Goal: Check status

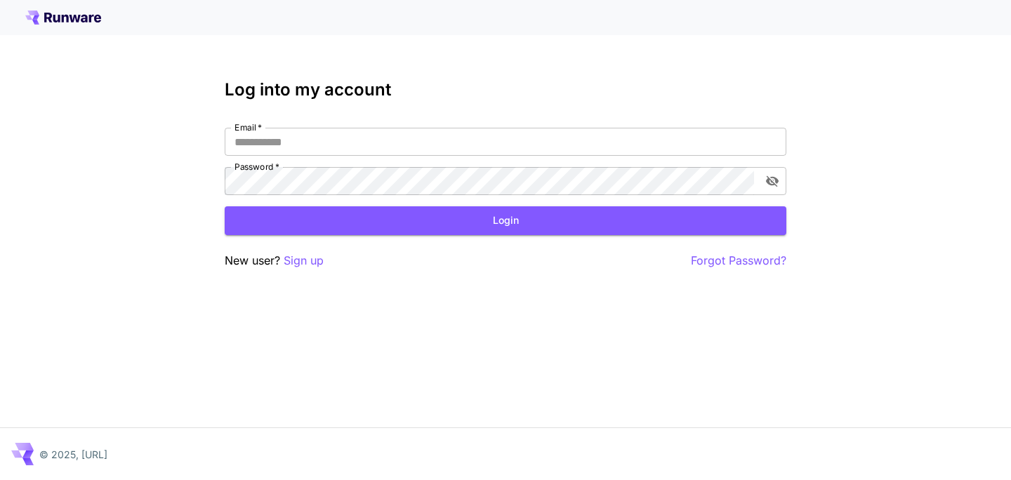
click at [362, 139] on input "Email   *" at bounding box center [506, 142] width 562 height 28
type input "**********"
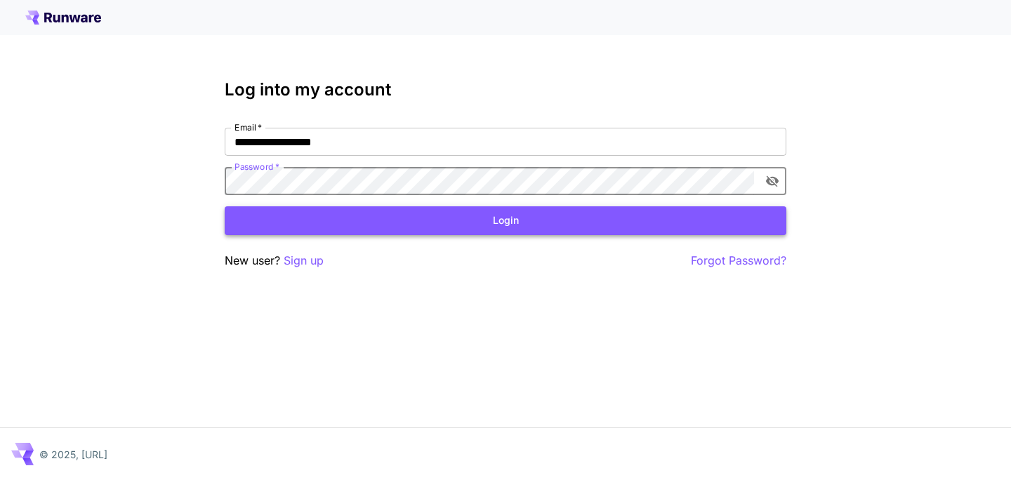
click at [485, 218] on button "Login" at bounding box center [506, 220] width 562 height 29
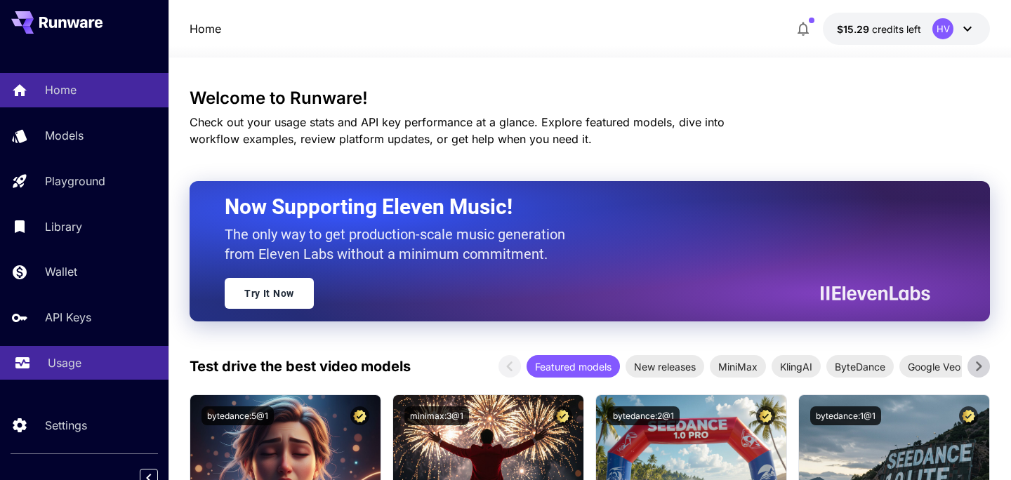
click at [62, 364] on p "Usage" at bounding box center [65, 362] width 34 height 17
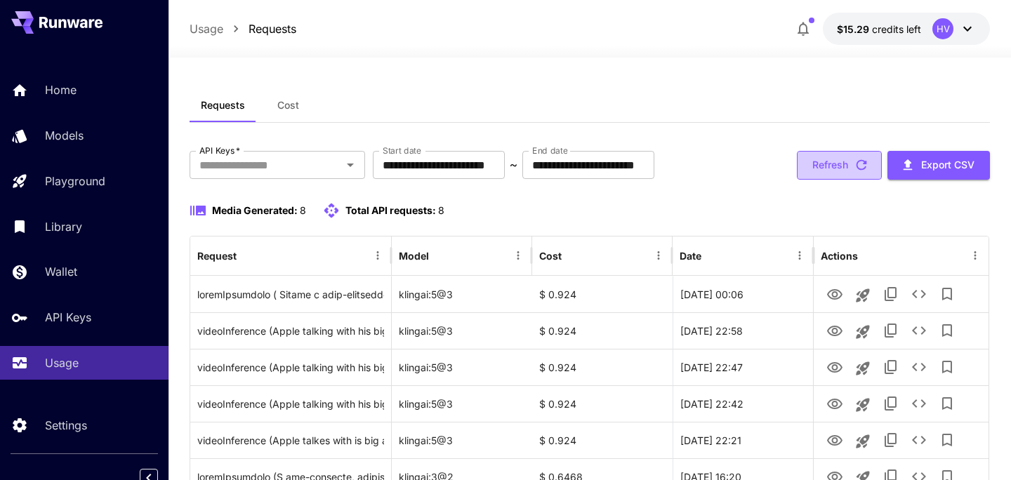
click at [870, 168] on button "Refresh" at bounding box center [839, 165] width 85 height 29
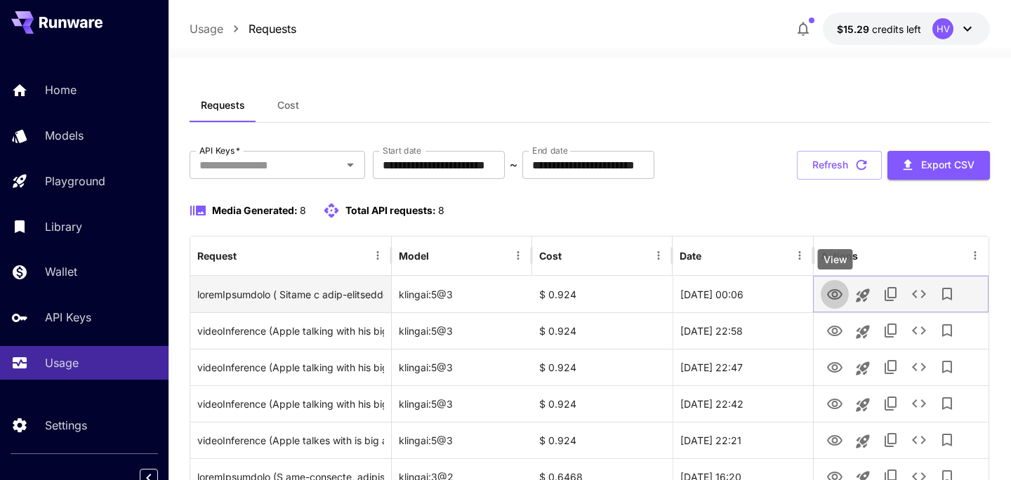
click at [828, 291] on icon "View" at bounding box center [834, 294] width 17 height 17
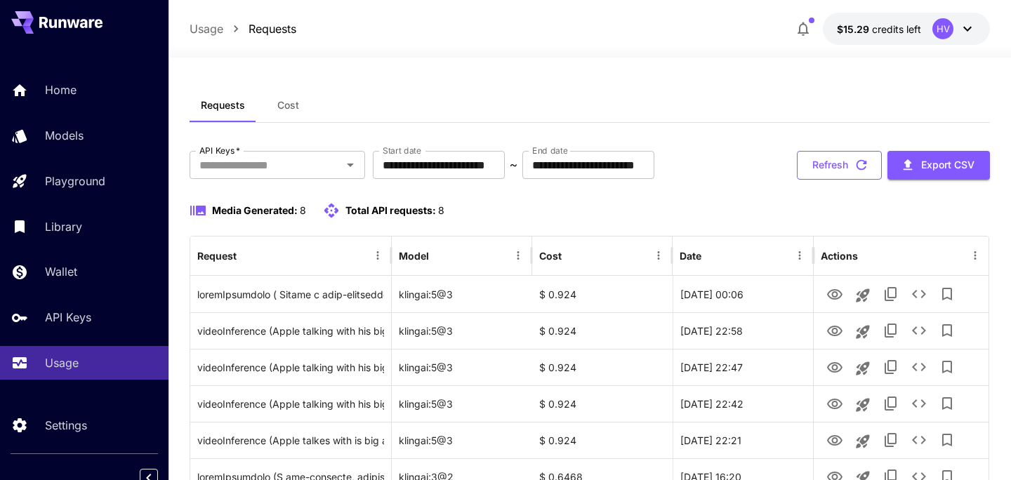
click at [859, 159] on icon "button" at bounding box center [860, 164] width 15 height 15
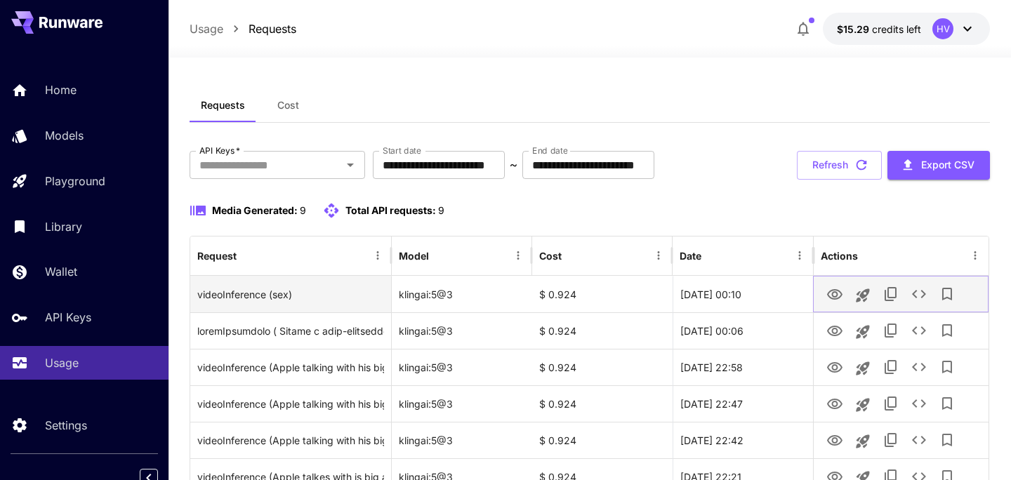
click at [830, 297] on icon "View" at bounding box center [834, 294] width 15 height 11
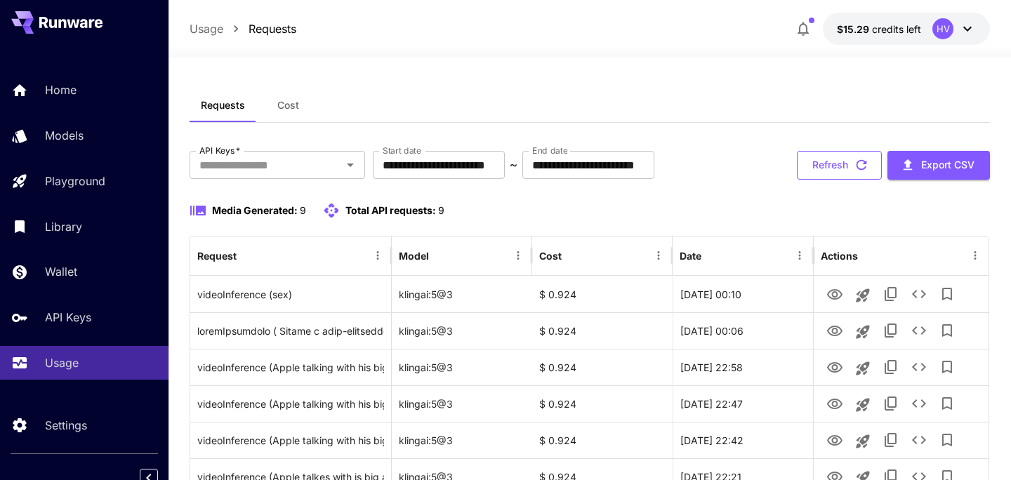
click at [862, 165] on icon "button" at bounding box center [860, 164] width 15 height 15
click at [849, 159] on button "Refresh" at bounding box center [839, 165] width 85 height 29
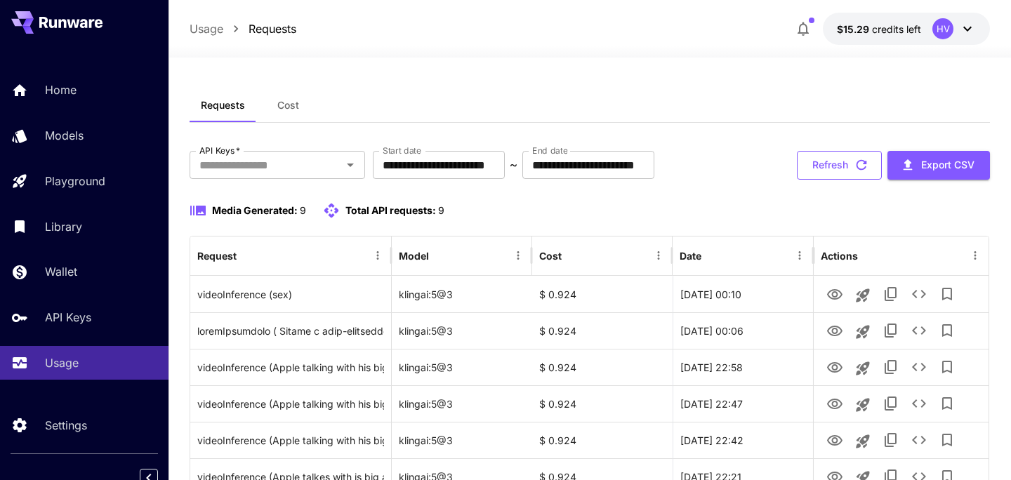
click at [844, 159] on button "Refresh" at bounding box center [839, 165] width 85 height 29
click at [843, 159] on button "Refresh" at bounding box center [839, 165] width 85 height 29
click at [858, 173] on button "Refresh" at bounding box center [839, 165] width 85 height 29
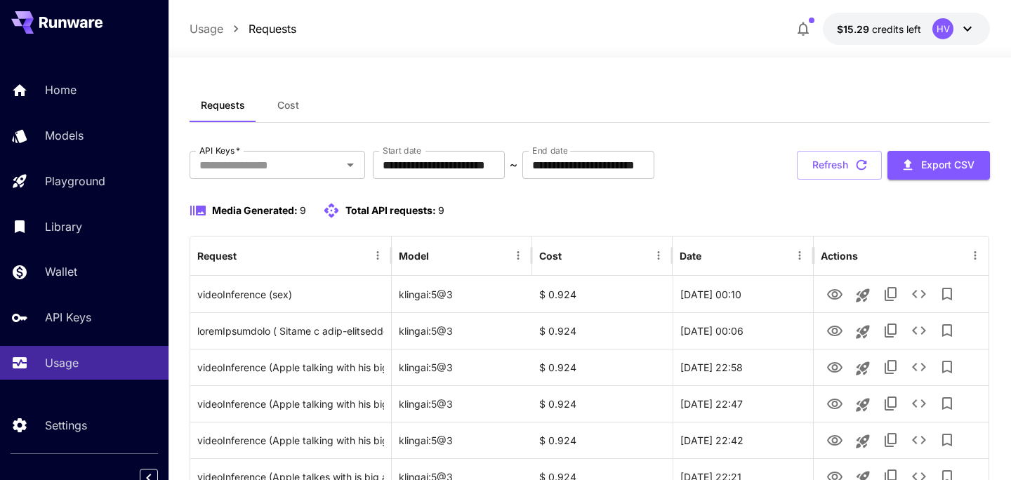
click at [858, 173] on button "Refresh" at bounding box center [839, 165] width 85 height 29
click at [817, 171] on button "Refresh" at bounding box center [839, 165] width 85 height 29
